Goal: Task Accomplishment & Management: Manage account settings

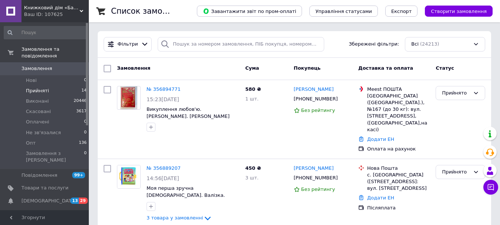
click at [56, 86] on li "Прийняті 14" at bounding box center [45, 91] width 91 height 10
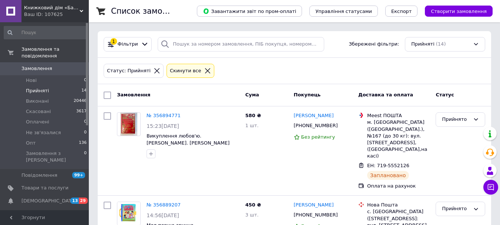
click at [185, 71] on div "Cкинути все" at bounding box center [185, 71] width 34 height 8
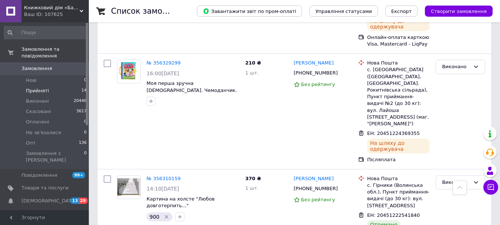
scroll to position [2494, 0]
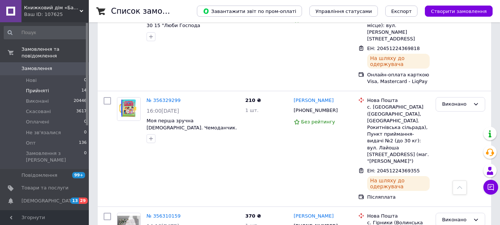
scroll to position [2457, 0]
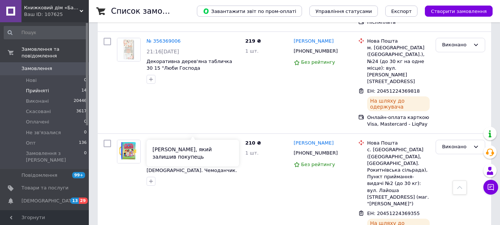
scroll to position [2383, 0]
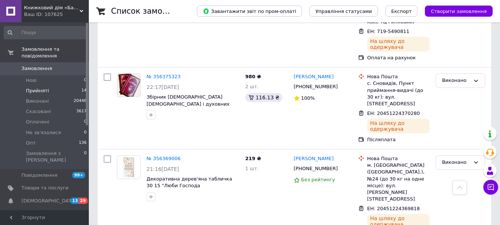
scroll to position [2272, 0]
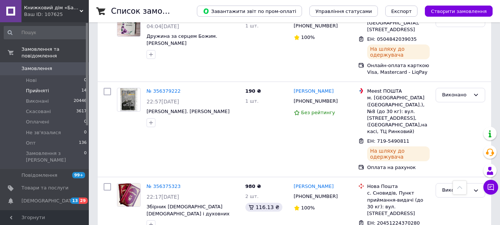
scroll to position [2198, 0]
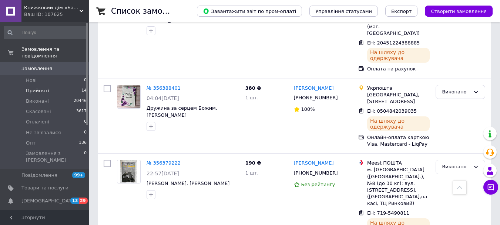
scroll to position [2124, 0]
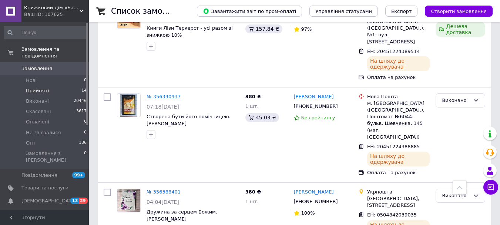
scroll to position [2013, 0]
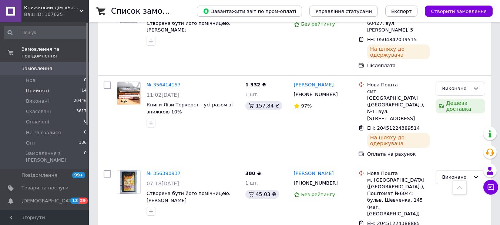
scroll to position [1939, 0]
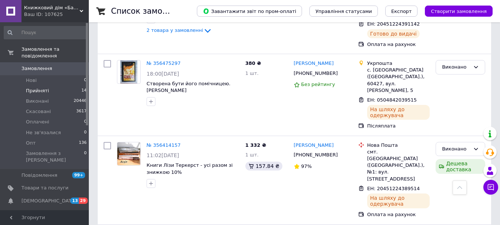
scroll to position [1865, 0]
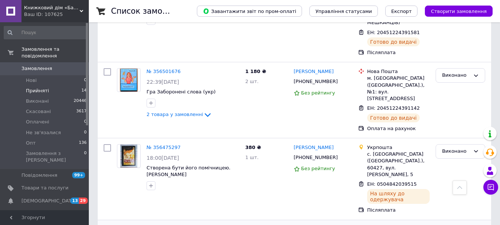
scroll to position [1791, 0]
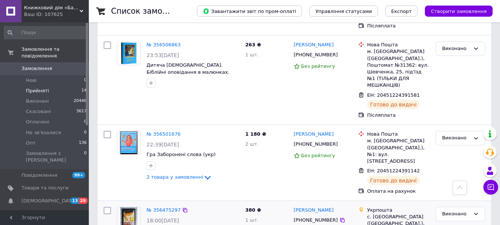
scroll to position [1716, 0]
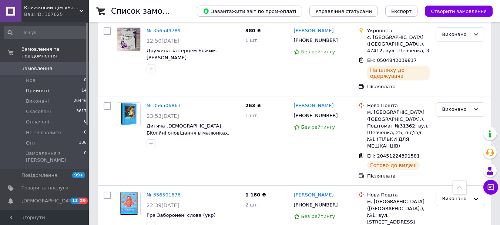
scroll to position [1642, 0]
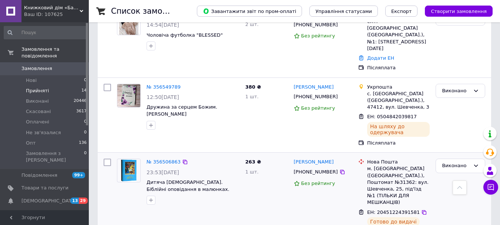
scroll to position [1605, 0]
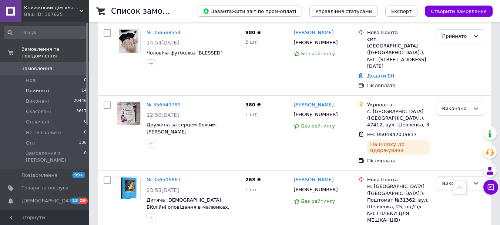
click at [183, 177] on icon at bounding box center [185, 179] width 4 height 4
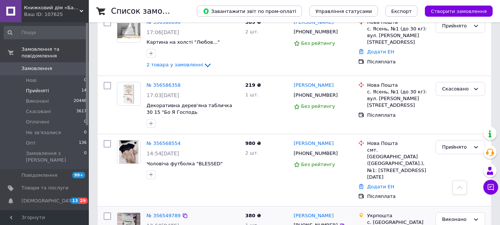
scroll to position [1494, 0]
click at [183, 214] on icon at bounding box center [185, 216] width 4 height 4
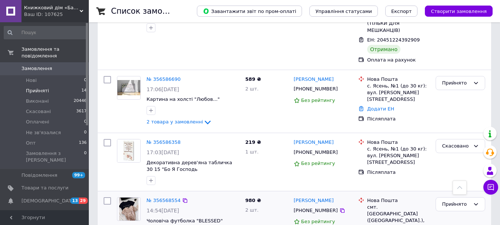
scroll to position [1420, 0]
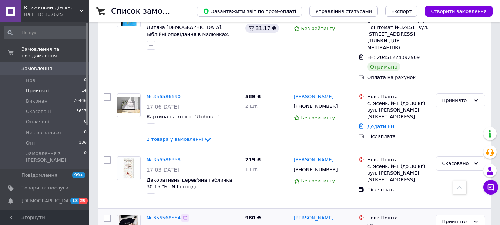
click at [182, 214] on div at bounding box center [184, 217] width 7 height 7
click at [182, 215] on icon at bounding box center [185, 218] width 6 height 6
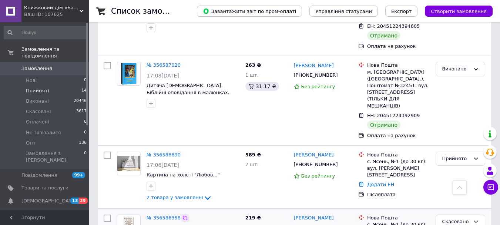
scroll to position [1346, 0]
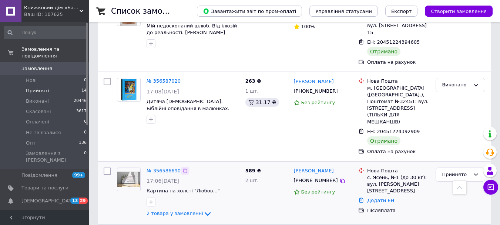
click at [183, 168] on icon at bounding box center [185, 170] width 4 height 4
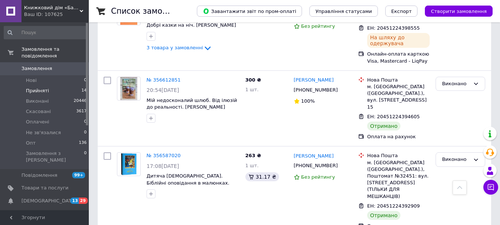
scroll to position [1235, 0]
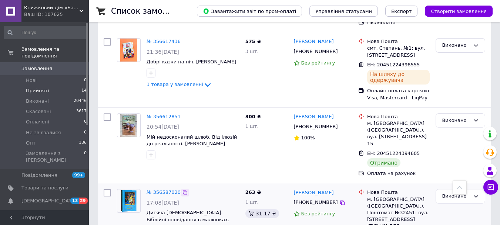
click at [182, 190] on icon at bounding box center [185, 193] width 6 height 6
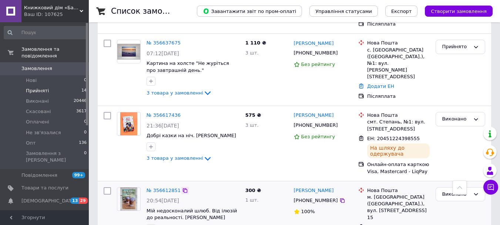
scroll to position [1161, 0]
click at [182, 188] on icon at bounding box center [185, 191] width 6 height 6
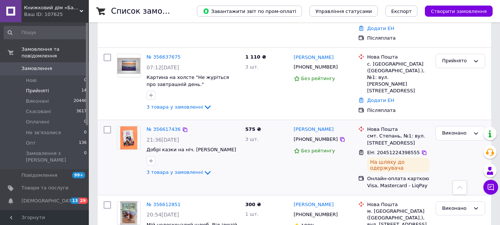
scroll to position [1124, 0]
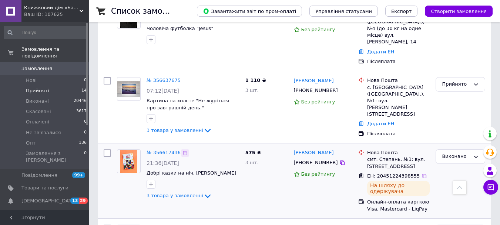
click at [183, 151] on icon at bounding box center [185, 153] width 4 height 4
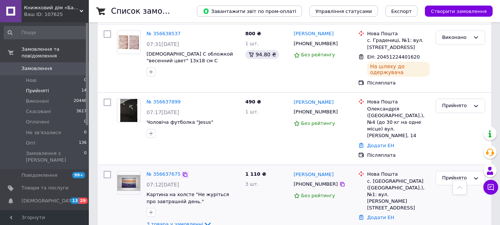
scroll to position [1013, 0]
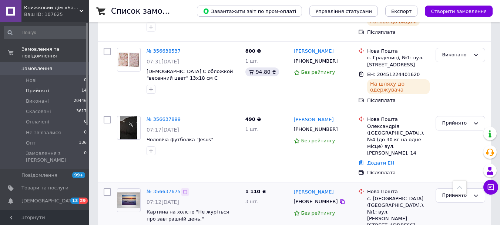
click at [183, 190] on icon at bounding box center [185, 192] width 4 height 4
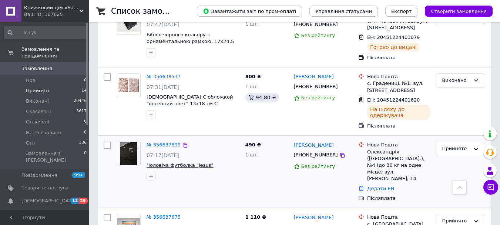
scroll to position [976, 0]
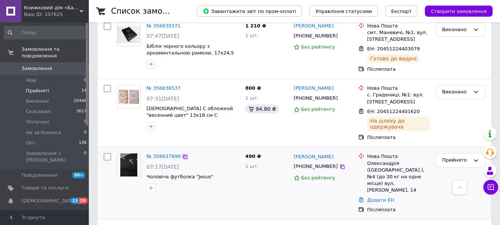
click at [184, 154] on icon at bounding box center [185, 157] width 6 height 6
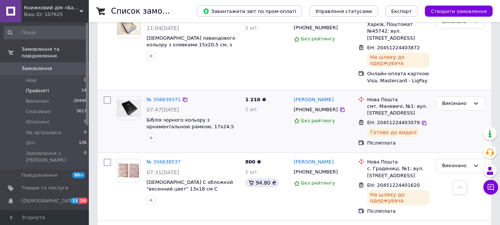
scroll to position [902, 0]
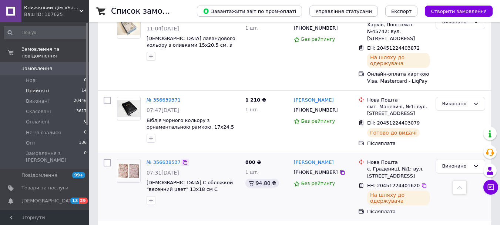
click at [183, 159] on icon at bounding box center [185, 162] width 6 height 6
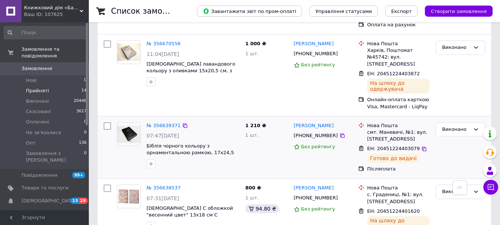
scroll to position [865, 0]
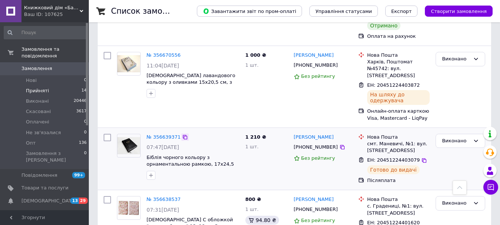
click at [182, 134] on icon at bounding box center [185, 137] width 6 height 6
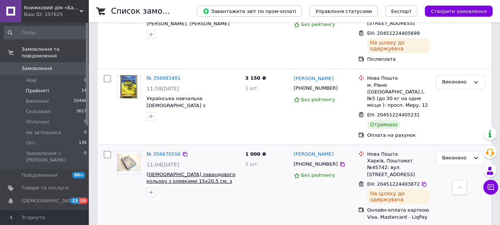
scroll to position [754, 0]
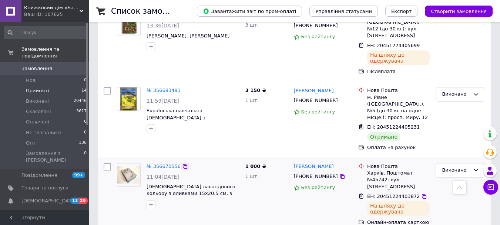
click at [182, 163] on icon at bounding box center [185, 166] width 6 height 6
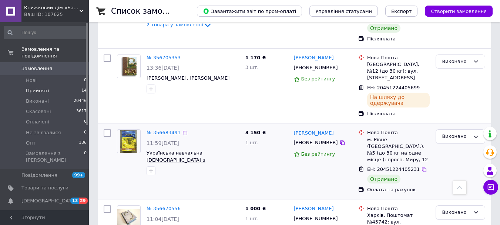
scroll to position [680, 0]
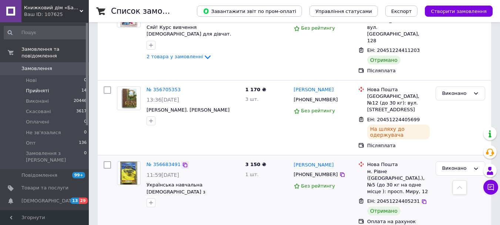
click at [182, 162] on icon at bounding box center [185, 165] width 6 height 6
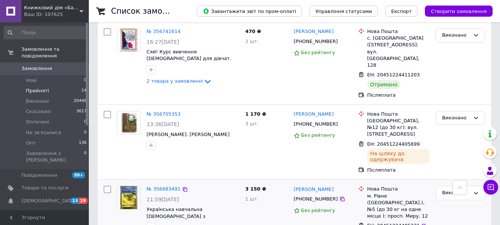
scroll to position [643, 0]
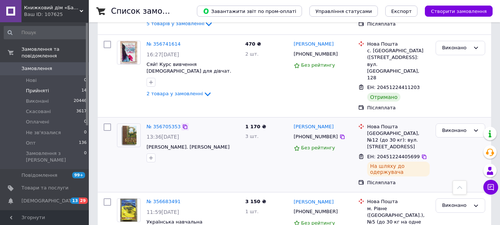
click at [182, 124] on icon at bounding box center [185, 127] width 6 height 6
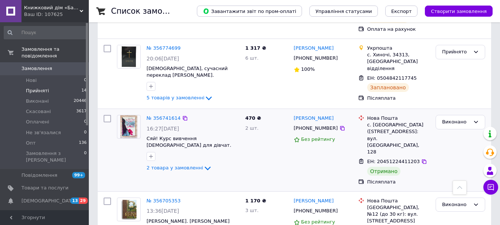
scroll to position [532, 0]
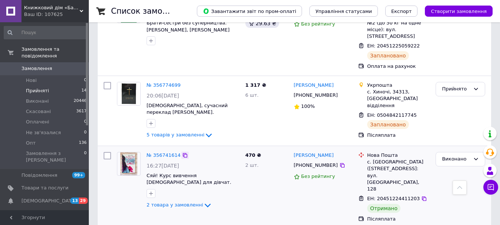
click at [182, 152] on icon at bounding box center [185, 155] width 6 height 6
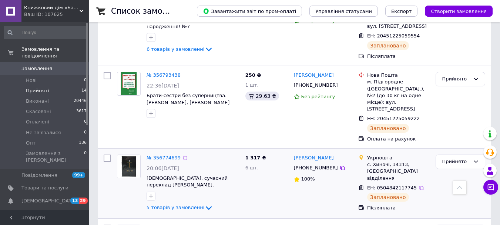
scroll to position [458, 0]
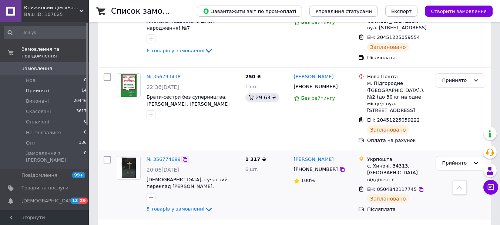
click at [183, 157] on icon at bounding box center [185, 159] width 4 height 4
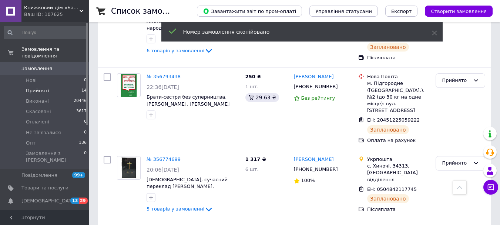
drag, startPoint x: 188, startPoint y: 168, endPoint x: 117, endPoint y: 13, distance: 170.2
click at [188, 206] on span "5 товарів у замовленні" at bounding box center [176, 209] width 58 height 6
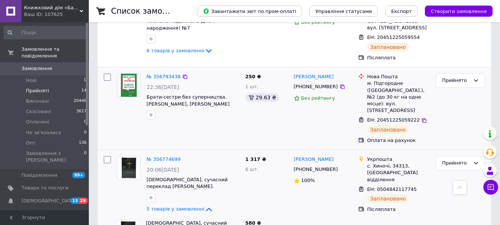
scroll to position [421, 0]
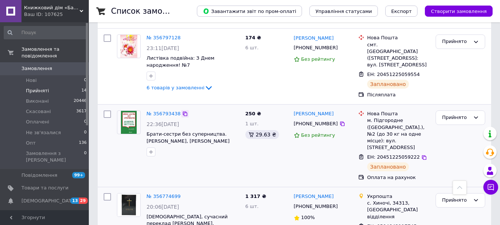
click at [184, 111] on icon at bounding box center [185, 114] width 6 height 6
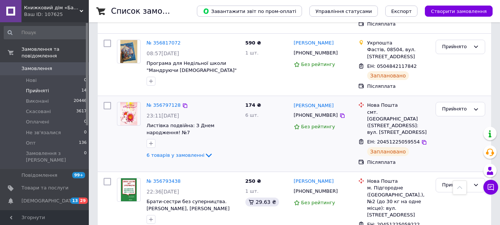
scroll to position [347, 0]
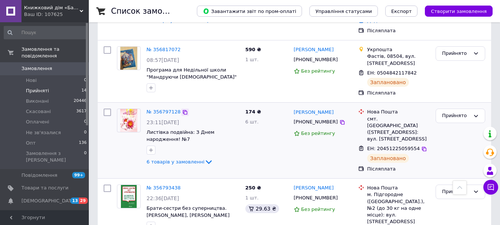
click at [183, 110] on icon at bounding box center [185, 112] width 4 height 4
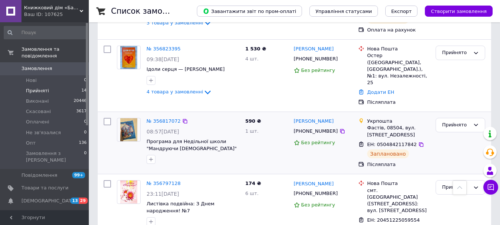
scroll to position [273, 0]
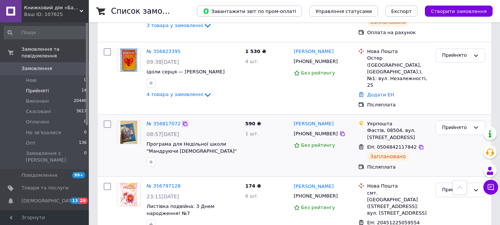
click at [182, 121] on icon at bounding box center [185, 124] width 6 height 6
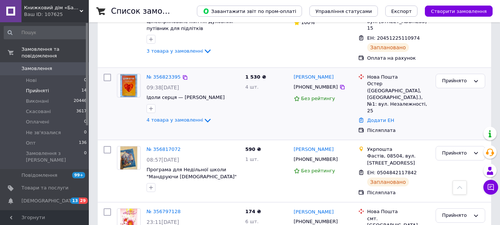
scroll to position [198, 0]
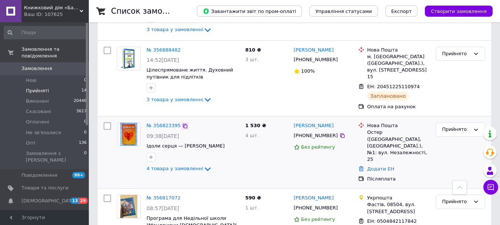
click at [183, 123] on icon at bounding box center [185, 126] width 6 height 6
click at [181, 46] on div at bounding box center [184, 49] width 7 height 7
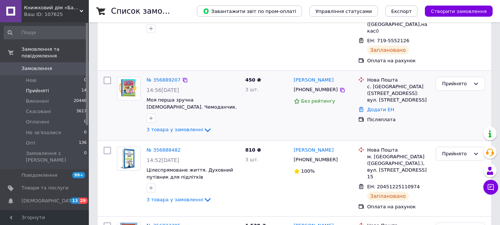
scroll to position [87, 0]
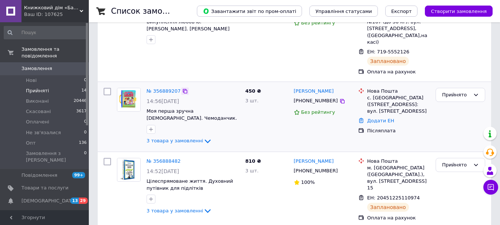
click at [183, 88] on icon at bounding box center [185, 91] width 6 height 6
click at [187, 138] on span "3 товара у замовленні" at bounding box center [175, 141] width 57 height 6
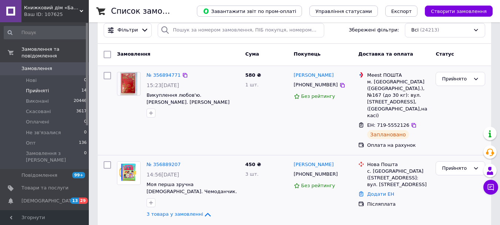
scroll to position [13, 0]
click at [182, 77] on icon at bounding box center [185, 76] width 6 height 6
click at [310, 89] on div "+380679123108" at bounding box center [315, 86] width 47 height 10
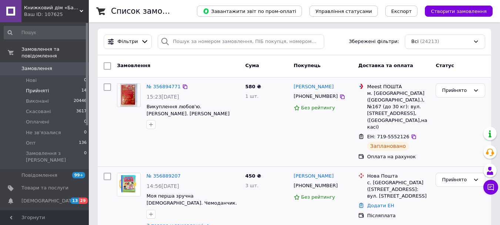
scroll to position [0, 0]
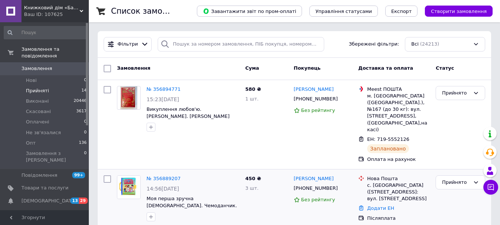
click at [50, 86] on li "Прийняті 14" at bounding box center [45, 91] width 91 height 10
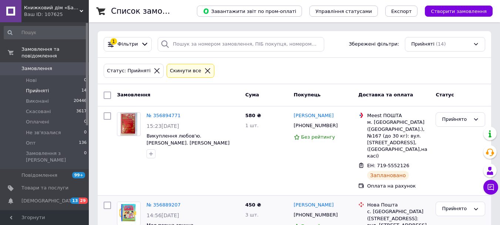
click at [201, 73] on div "Cкинути все" at bounding box center [191, 71] width 48 height 14
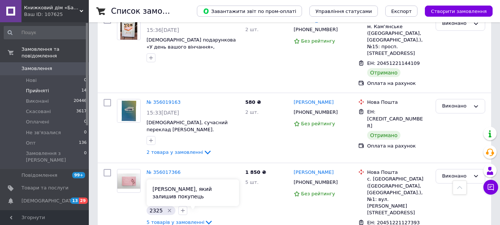
scroll to position [3629, 0]
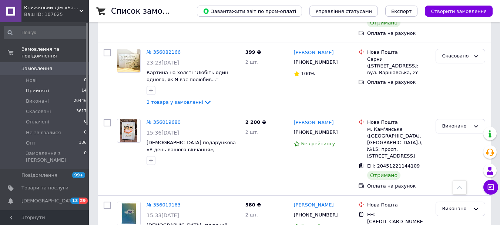
click at [33, 87] on span "Прийняті" at bounding box center [37, 90] width 23 height 7
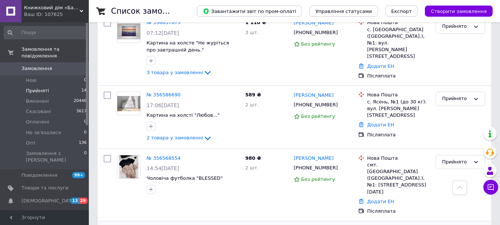
scroll to position [1097, 0]
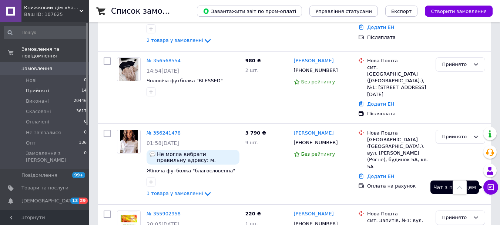
click at [496, 189] on button "Чат з покупцем" at bounding box center [491, 187] width 15 height 15
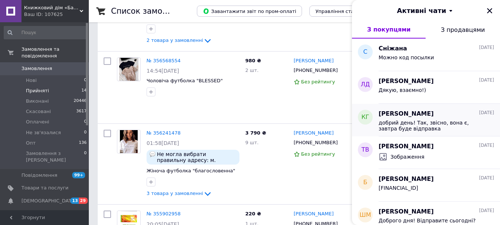
scroll to position [74, 0]
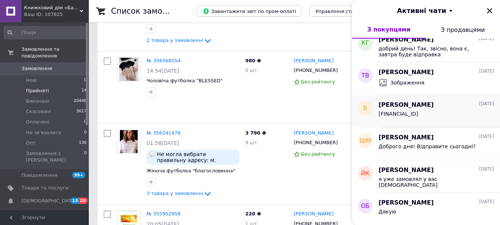
click at [411, 117] on div "UA193052990000026003011006253" at bounding box center [399, 116] width 40 height 10
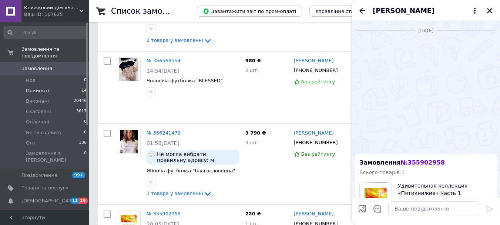
scroll to position [381, 0]
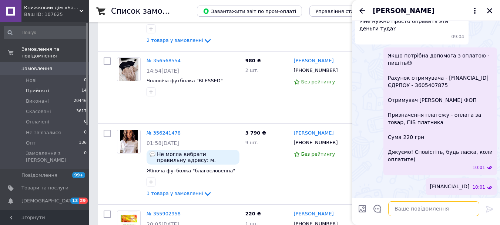
click at [429, 208] on textarea at bounding box center [433, 208] width 91 height 15
type textarea "Вітаю!Чи актуально Вам?"
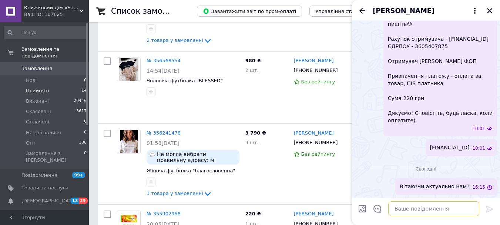
scroll to position [420, 0]
click at [487, 10] on icon "Закрити" at bounding box center [490, 10] width 7 height 7
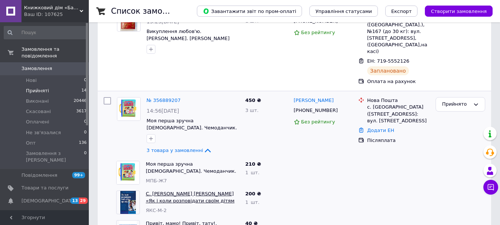
scroll to position [148, 0]
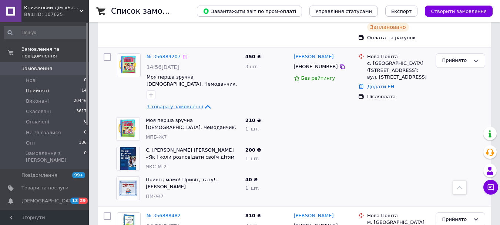
click at [166, 104] on span "3 товара у замовленні" at bounding box center [175, 107] width 57 height 6
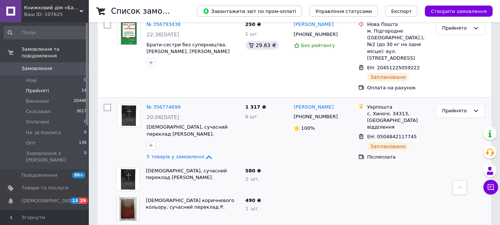
scroll to position [518, 0]
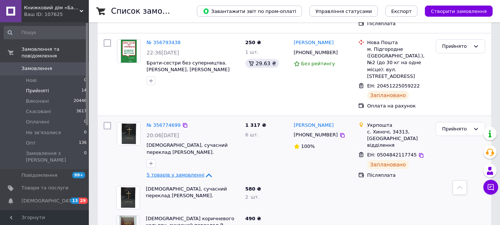
click at [171, 172] on span "5 товарів у замовленні" at bounding box center [176, 175] width 58 height 6
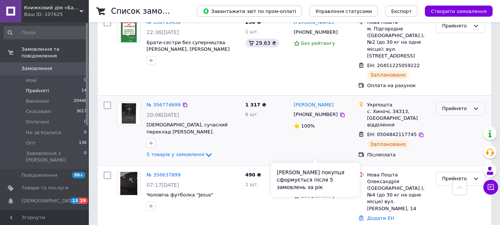
scroll to position [527, 0]
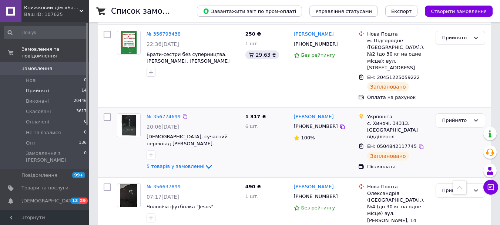
click at [190, 163] on span "5 товарів у замовленні" at bounding box center [176, 166] width 58 height 6
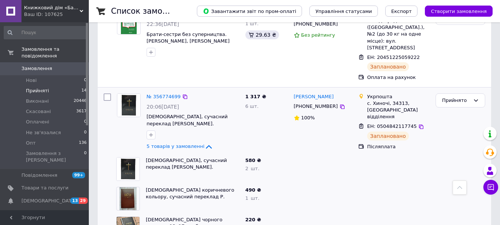
scroll to position [564, 0]
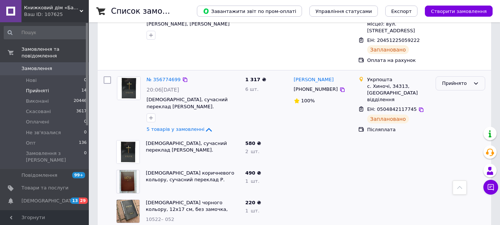
click at [485, 76] on div "Прийнято" at bounding box center [461, 83] width 50 height 14
click at [457, 92] on li "Виконано" at bounding box center [460, 99] width 49 height 14
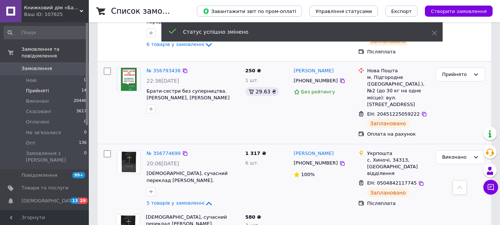
scroll to position [490, 0]
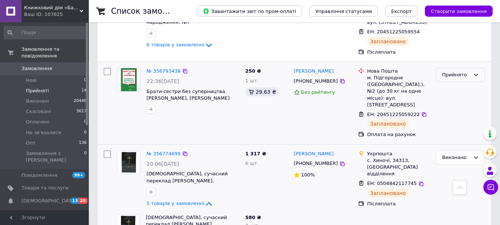
click at [470, 68] on div "Прийнято" at bounding box center [461, 75] width 50 height 14
click at [462, 83] on li "Виконано" at bounding box center [460, 90] width 49 height 14
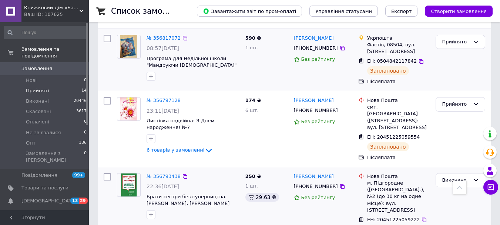
scroll to position [379, 0]
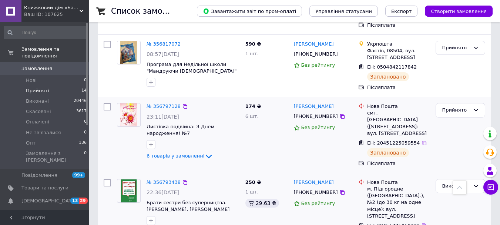
click at [176, 153] on span "6 товарів у замовленні" at bounding box center [176, 156] width 58 height 6
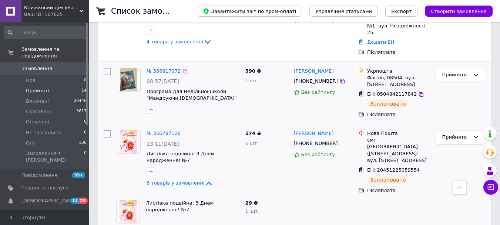
scroll to position [342, 0]
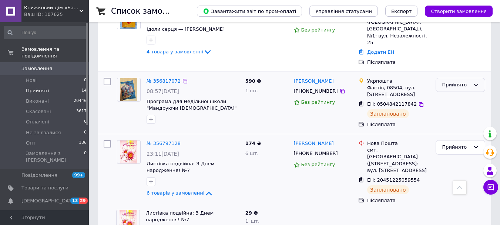
click at [458, 81] on div "Прийнято" at bounding box center [456, 85] width 28 height 8
click at [454, 93] on li "Виконано" at bounding box center [460, 100] width 49 height 14
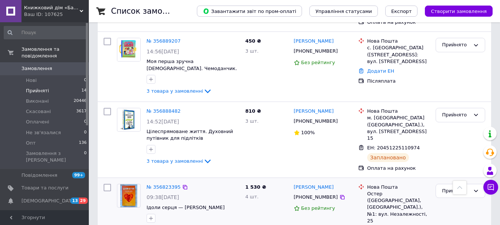
scroll to position [157, 0]
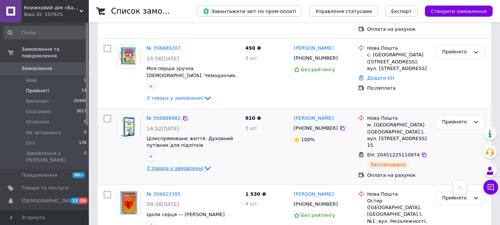
click at [184, 165] on span "3 товара у замовленні" at bounding box center [175, 168] width 57 height 6
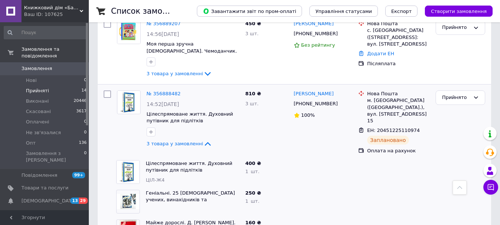
scroll to position [231, 0]
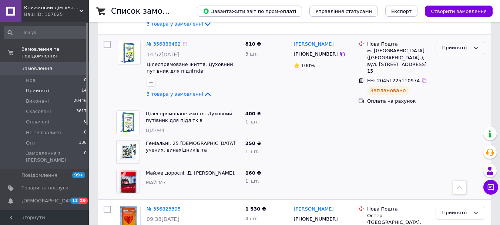
click at [458, 41] on div "Прийнято" at bounding box center [461, 48] width 50 height 14
drag, startPoint x: 456, startPoint y: 53, endPoint x: 399, endPoint y: 70, distance: 59.5
click at [457, 57] on li "Виконано" at bounding box center [460, 64] width 49 height 14
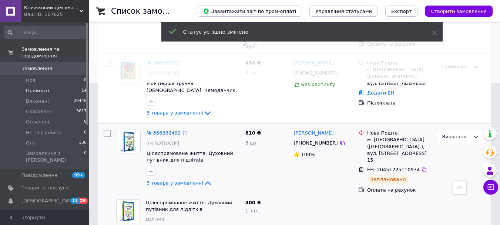
scroll to position [120, 0]
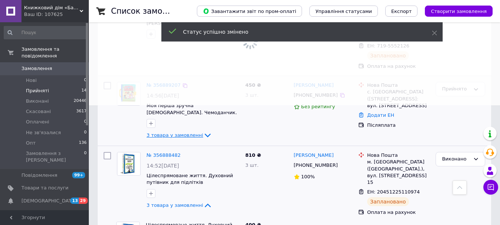
click at [205, 134] on icon at bounding box center [208, 136] width 6 height 4
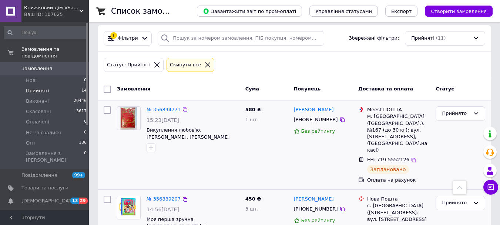
scroll to position [0, 0]
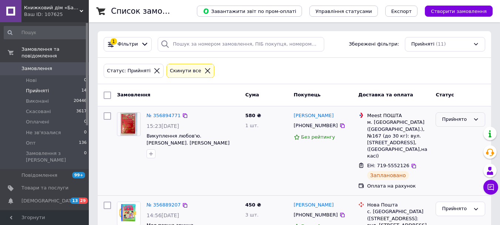
click at [470, 121] on div "Прийнято" at bounding box center [461, 119] width 50 height 14
click at [455, 137] on li "Виконано" at bounding box center [460, 135] width 49 height 14
click at [205, 70] on icon at bounding box center [207, 70] width 5 height 5
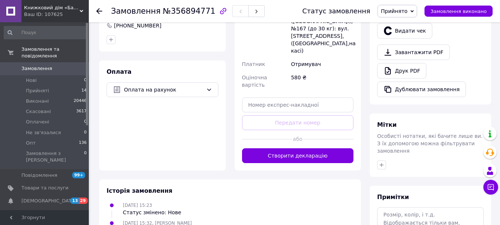
scroll to position [253, 0]
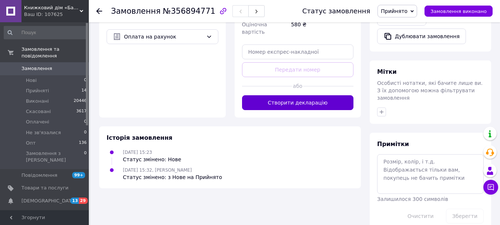
click at [293, 81] on div "Доставка Редагувати Meest ПОШТА (платна) Отримувач Олена Чорна +380679123108 Ад…" at bounding box center [298, 6] width 127 height 222
click at [292, 95] on button "Створити декларацію" at bounding box center [298, 102] width 112 height 15
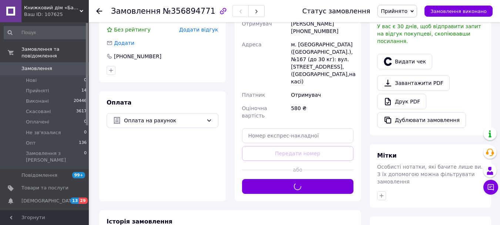
scroll to position [141, 0]
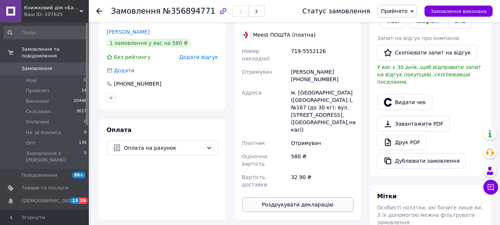
click at [302, 197] on button "Роздрукувати декларацію" at bounding box center [298, 204] width 112 height 15
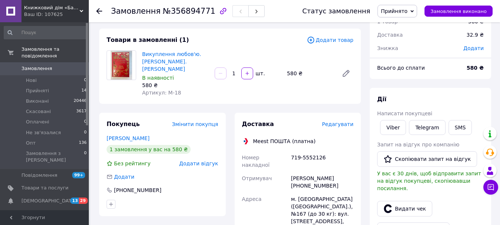
scroll to position [30, 0]
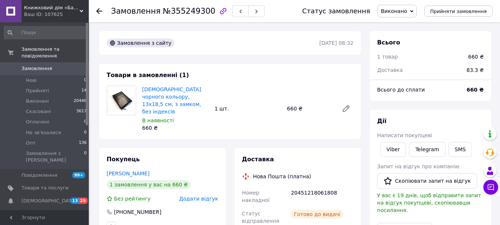
click at [398, 157] on div "Viber" at bounding box center [393, 149] width 29 height 18
click at [396, 151] on link "Viber" at bounding box center [393, 149] width 26 height 15
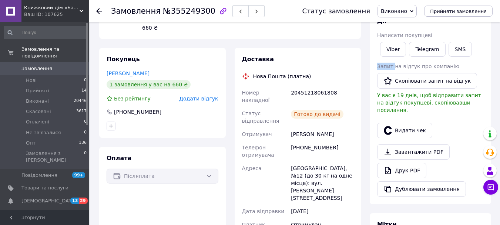
scroll to position [111, 0]
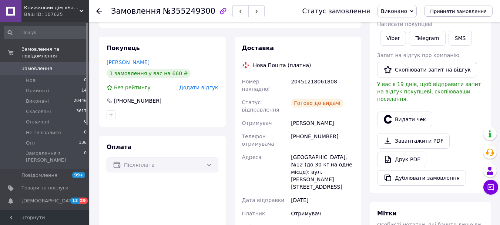
click at [417, 55] on span "Запит на відгук про компанію" at bounding box center [418, 55] width 82 height 6
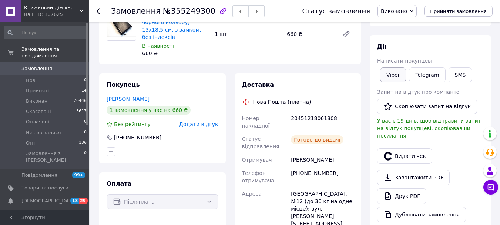
scroll to position [74, 0]
click at [388, 74] on link "Viber" at bounding box center [393, 75] width 26 height 15
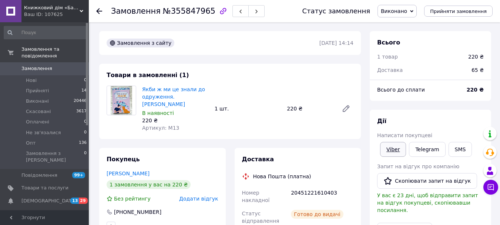
click at [397, 147] on link "Viber" at bounding box center [393, 149] width 26 height 15
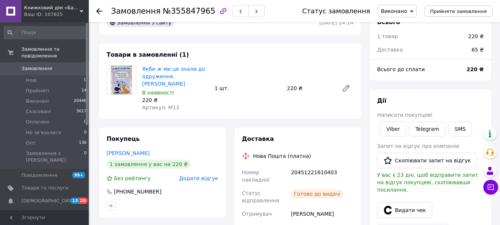
scroll to position [37, 0]
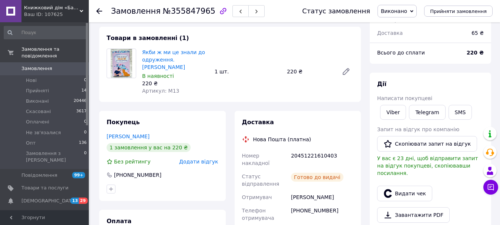
click at [311, 149] on div "20451221610403" at bounding box center [323, 159] width 66 height 21
copy div "20451221610403"
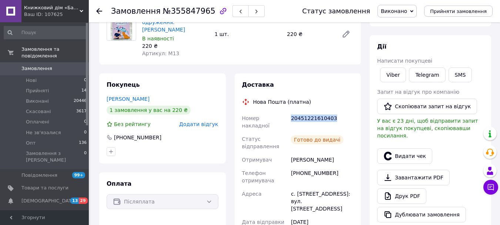
scroll to position [0, 0]
